Goal: Check status: Check status

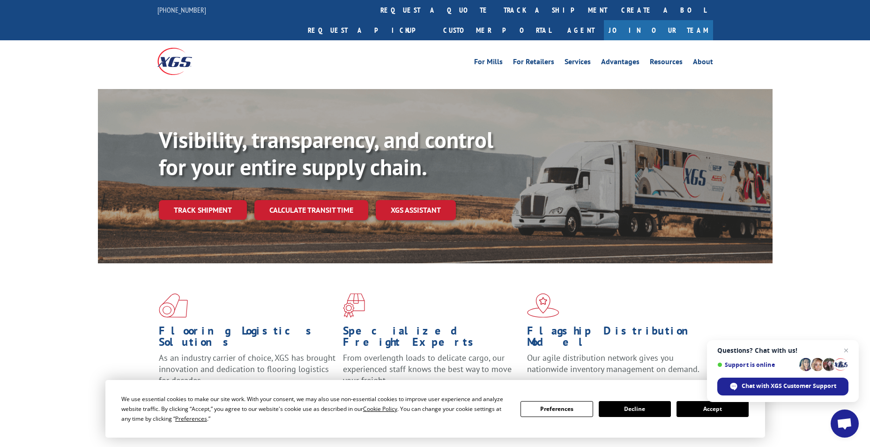
click at [497, 9] on link "track a shipment" at bounding box center [556, 10] width 118 height 20
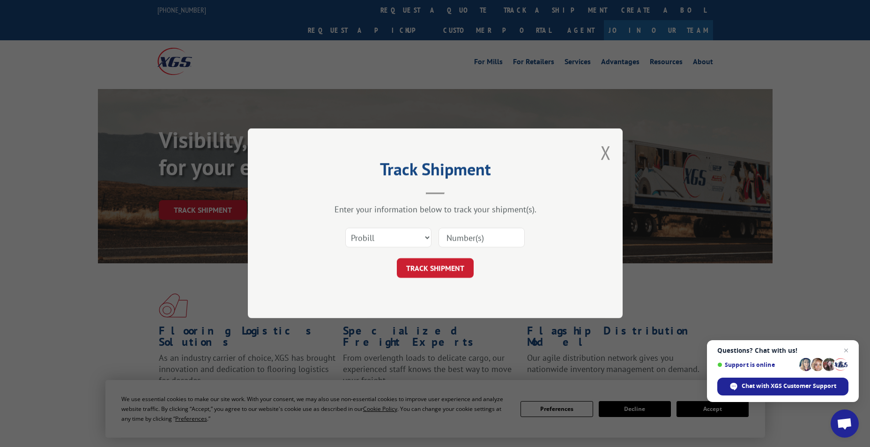
click at [471, 247] on input at bounding box center [481, 238] width 86 height 20
paste input "17496368"
type input "17496368"
click at [447, 268] on button "TRACK SHIPMENT" at bounding box center [435, 269] width 77 height 20
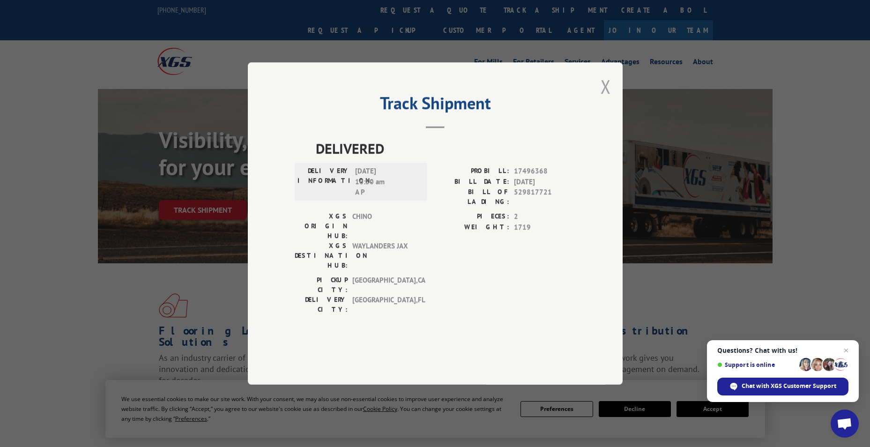
click at [603, 99] on button "Close modal" at bounding box center [606, 86] width 10 height 25
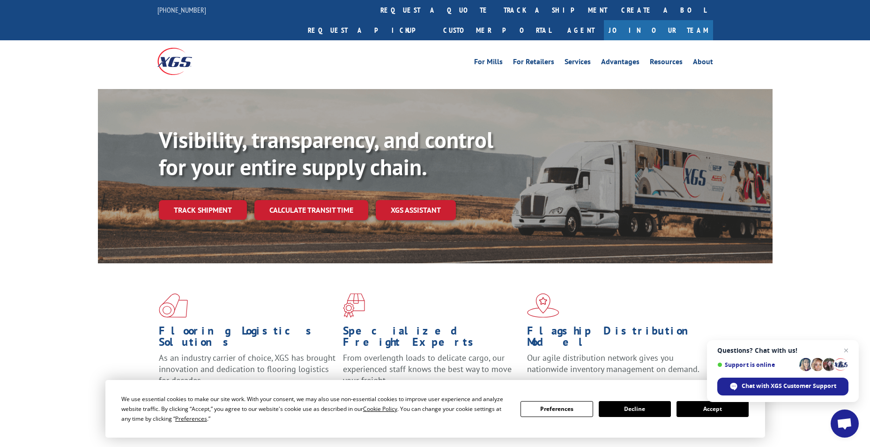
click at [846, 352] on span "Close chat" at bounding box center [845, 350] width 11 height 11
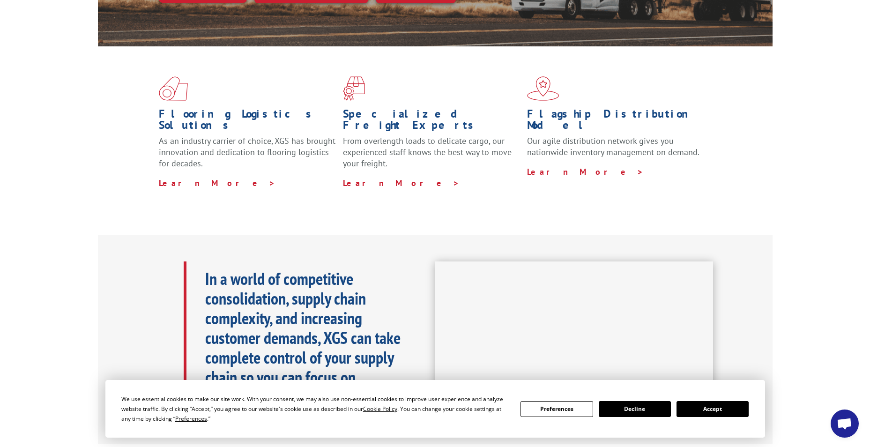
scroll to position [234, 0]
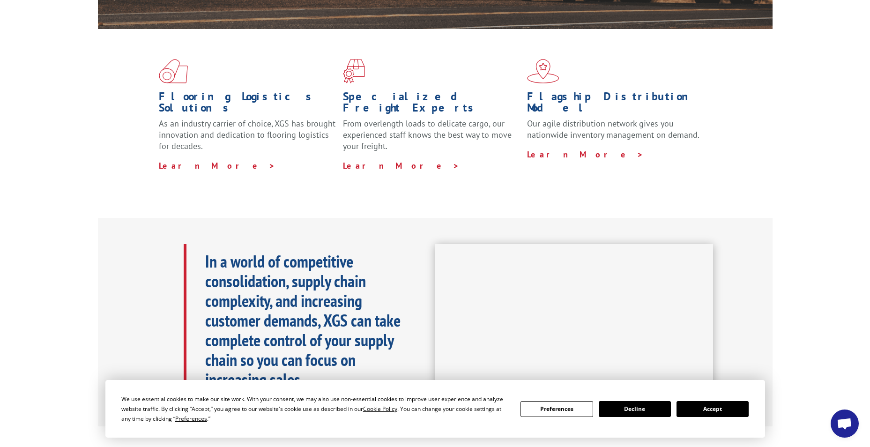
click at [837, 427] on span "Open chat" at bounding box center [844, 424] width 15 height 13
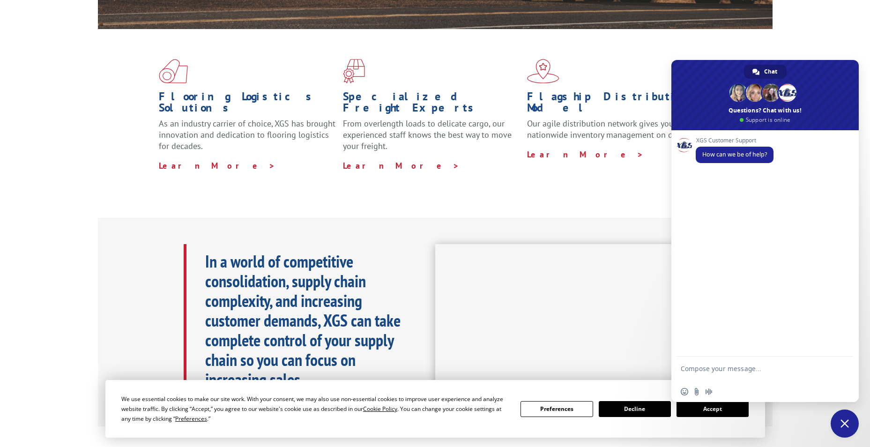
click at [767, 374] on textarea "Compose your message..." at bounding box center [755, 372] width 148 height 17
type textarea "phone number"
click at [619, 158] on div "Flooring Logistics Solutions As an industry carrier of choice, XGS has brought …" at bounding box center [435, 115] width 675 height 172
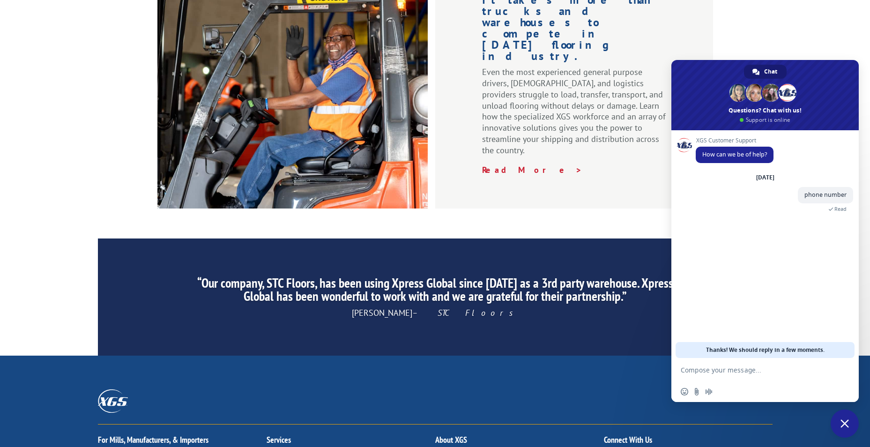
scroll to position [1407, 0]
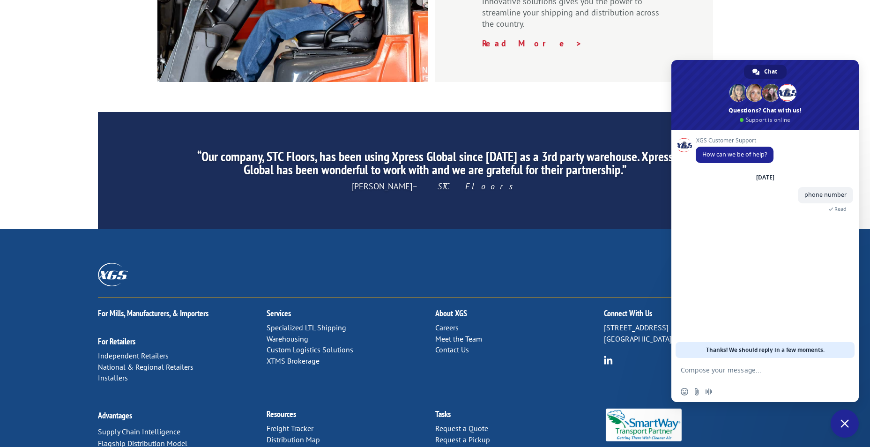
click at [448, 345] on link "Contact Us" at bounding box center [452, 349] width 34 height 9
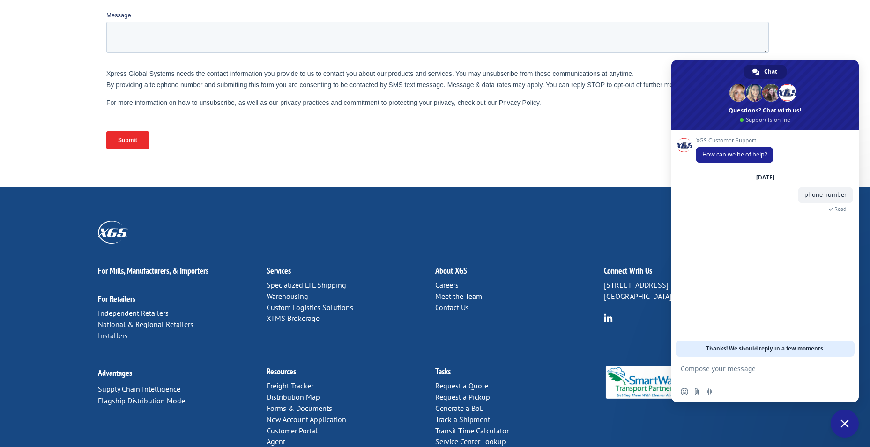
scroll to position [364, 0]
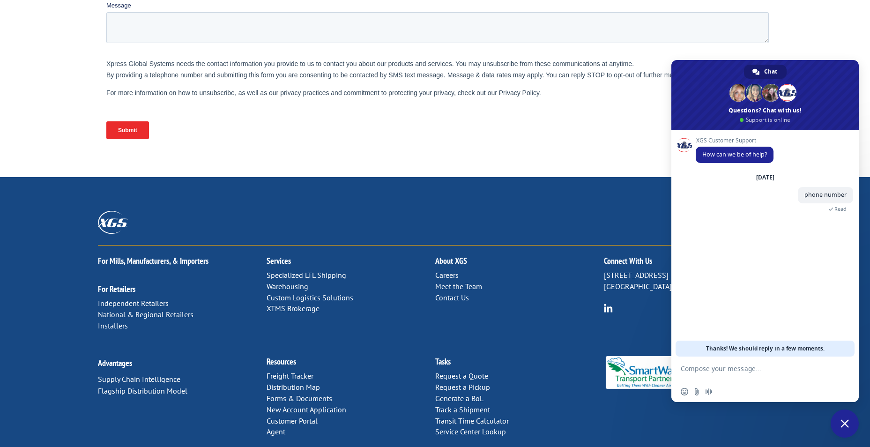
click at [850, 421] on span "Close chat" at bounding box center [845, 423] width 28 height 28
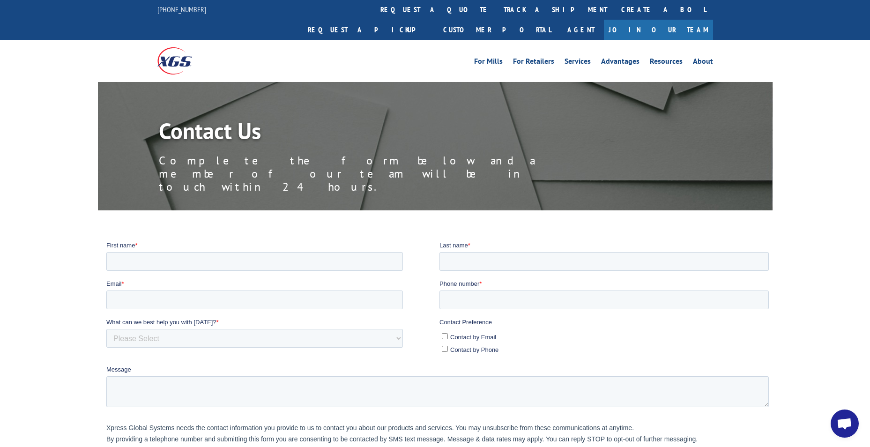
scroll to position [0, 0]
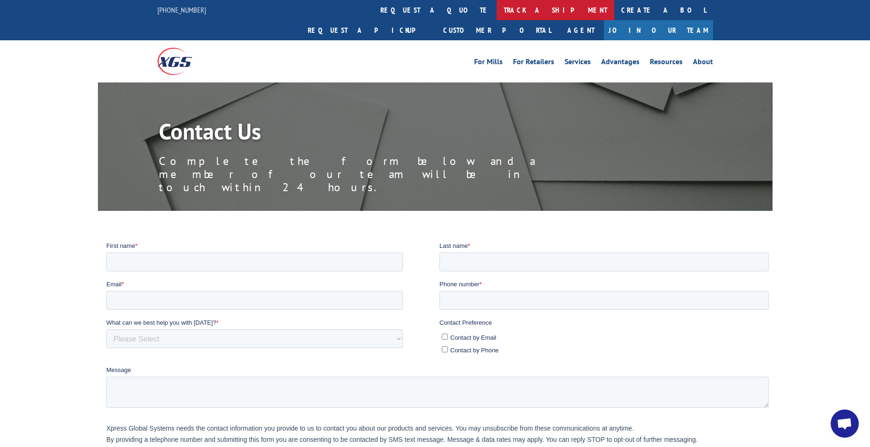
click at [497, 12] on link "track a shipment" at bounding box center [556, 10] width 118 height 20
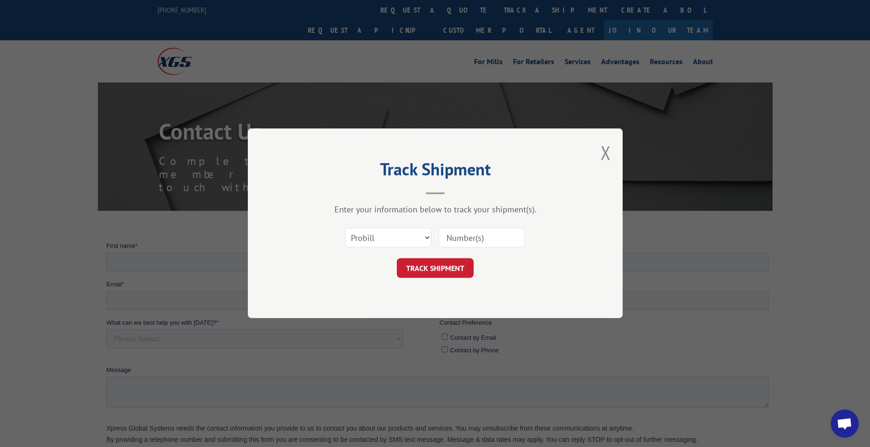
click at [473, 233] on input at bounding box center [481, 238] width 86 height 20
paste input "17496368"
type input "17496368"
click at [452, 264] on button "TRACK SHIPMENT" at bounding box center [435, 269] width 77 height 20
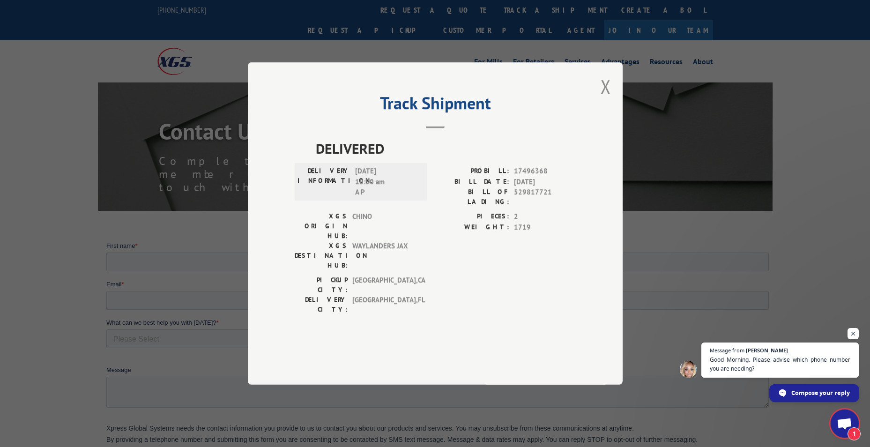
click at [814, 395] on span "Compose your reply" at bounding box center [820, 392] width 59 height 16
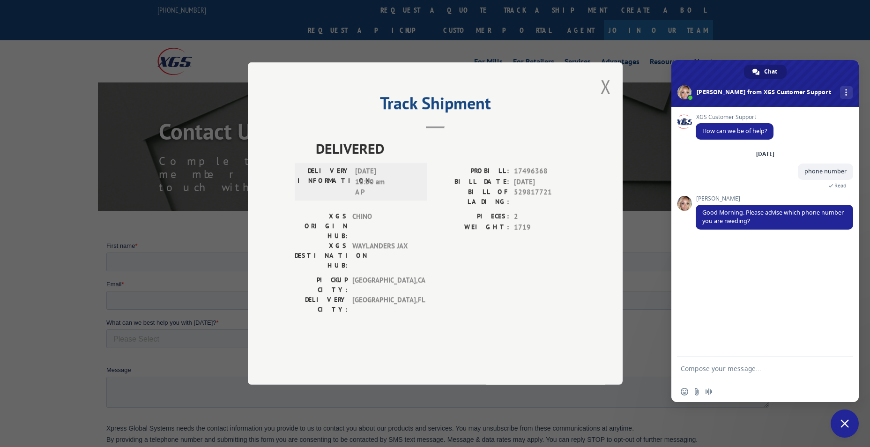
click at [734, 374] on textarea "Compose your message..." at bounding box center [755, 372] width 148 height 17
type textarea "Support- we have a shipment that was just texted as Delivered but it was not. S…"
